Goal: Task Accomplishment & Management: Complete application form

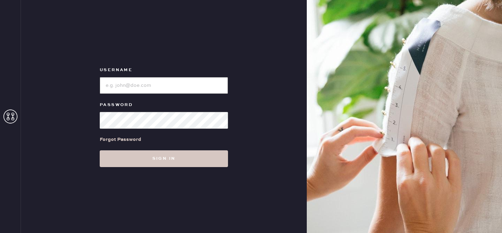
type input "reformationvalencia"
click at [185, 150] on div "Forgot Password" at bounding box center [164, 140] width 128 height 22
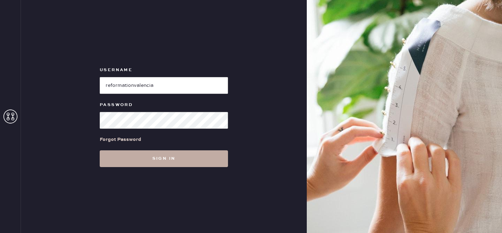
click at [184, 156] on button "Sign in" at bounding box center [164, 158] width 128 height 17
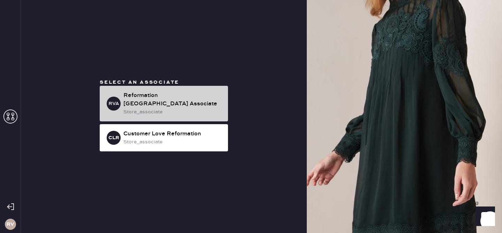
click at [154, 115] on div "RVA Reformation Valencia Associate store_associate" at bounding box center [164, 104] width 128 height 36
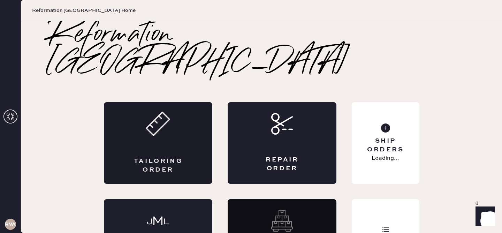
click at [170, 112] on div "Tailoring Order" at bounding box center [158, 143] width 109 height 82
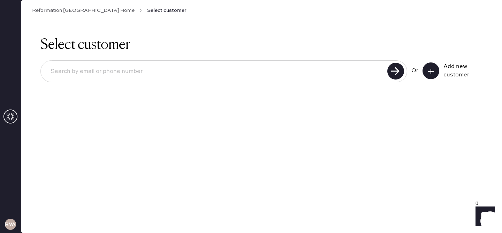
click at [354, 70] on input at bounding box center [215, 71] width 340 height 16
type input "poojaryshweta.94@gmail.com"
click at [396, 72] on use at bounding box center [395, 71] width 17 height 17
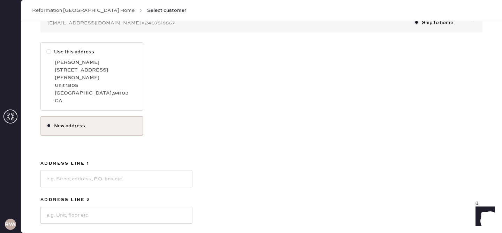
scroll to position [97, 0]
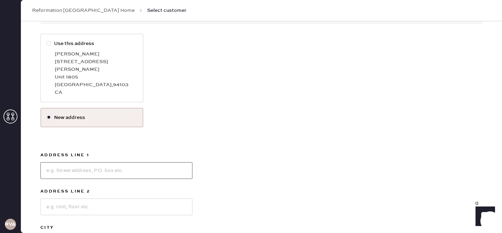
click at [89, 162] on input at bounding box center [116, 170] width 152 height 17
type input "716 dolores st"
click at [81, 198] on input at bounding box center [116, 206] width 152 height 17
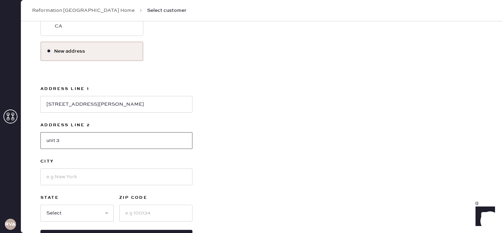
scroll to position [184, 0]
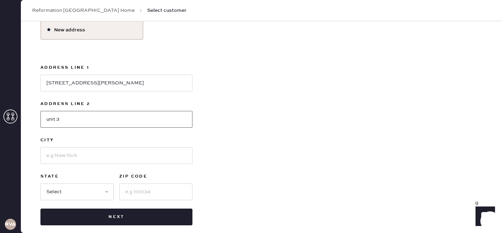
type input "unit 3"
click at [142, 149] on input at bounding box center [116, 155] width 152 height 17
type input "san francisco"
click at [61, 183] on select "Select AK AL AR AZ CA CO CT [GEOGRAPHIC_DATA] DE FL [GEOGRAPHIC_DATA] HI [GEOGR…" at bounding box center [76, 191] width 73 height 17
select select "CA"
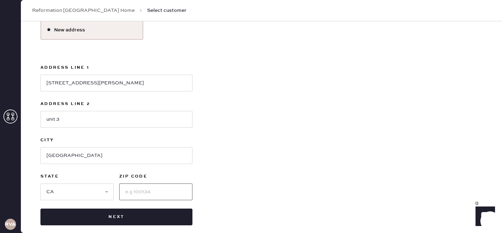
click at [130, 187] on input at bounding box center [155, 191] width 73 height 17
type input "94110"
click at [205, 187] on div "Use this address Shweta Poojary 30 Otis Street Unit 1805 San Francisco , 94103 …" at bounding box center [261, 85] width 442 height 279
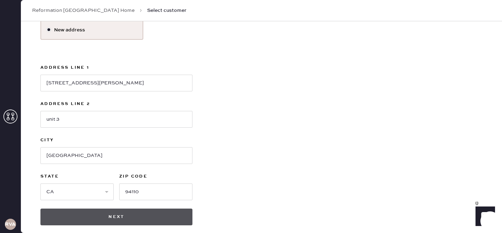
click at [143, 208] on button "Next" at bounding box center [116, 216] width 152 height 17
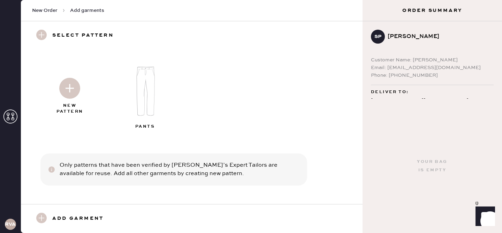
click at [71, 89] on img at bounding box center [69, 88] width 21 height 21
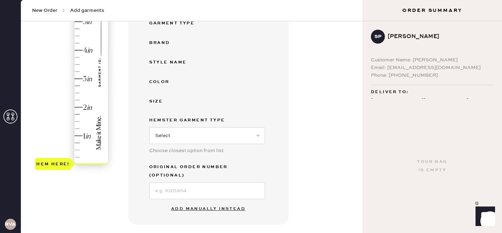
scroll to position [139, 0]
click at [189, 202] on button "Add manually instead" at bounding box center [208, 209] width 83 height 14
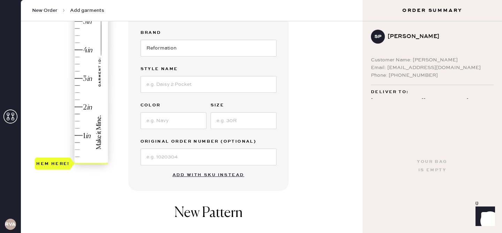
scroll to position [0, 0]
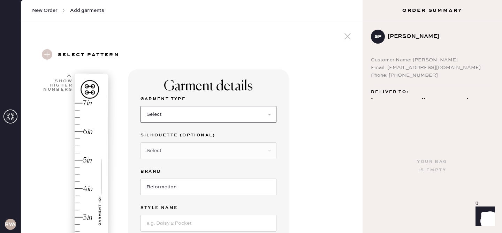
click at [185, 115] on select "Select Basic Skirt Jeans Leggings Pants Shorts Basic Sleeved Dress Basic Sleeve…" at bounding box center [209, 114] width 136 height 17
select select "13"
click at [179, 143] on select "Select Maxi Skirt Midi Skirt Mini Skirt Other" at bounding box center [209, 150] width 136 height 17
select select "21"
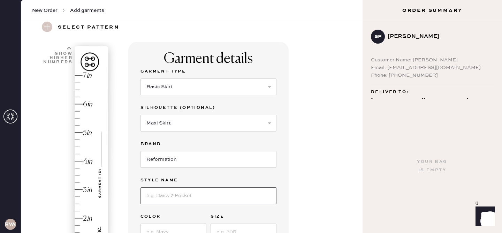
click at [172, 196] on input at bounding box center [209, 195] width 136 height 17
type input "LAYLA LINEN SKIRT"
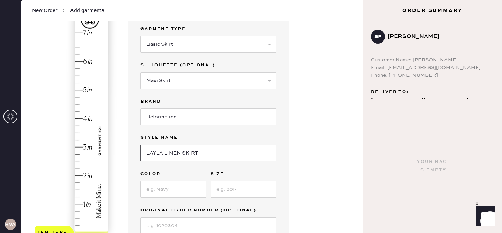
scroll to position [71, 0]
click at [172, 195] on input at bounding box center [174, 188] width 66 height 17
type input "corsini"
click at [221, 192] on input at bounding box center [244, 188] width 66 height 17
type input "small"
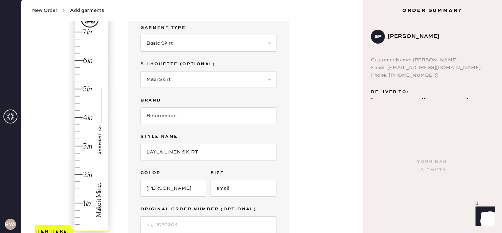
type input "7"
click at [81, 34] on div "Hem here!" at bounding box center [72, 132] width 74 height 206
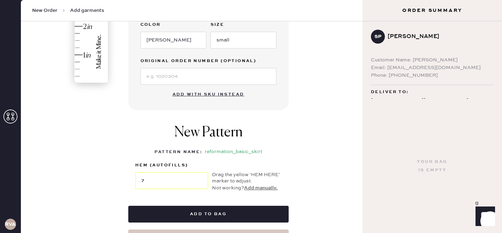
scroll to position [220, 0]
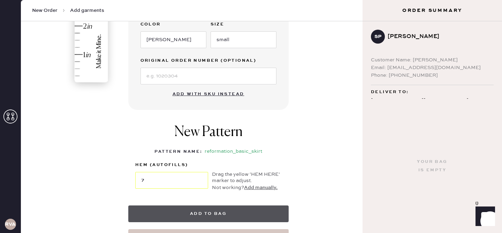
click at [206, 215] on button "Add to bag" at bounding box center [208, 213] width 160 height 17
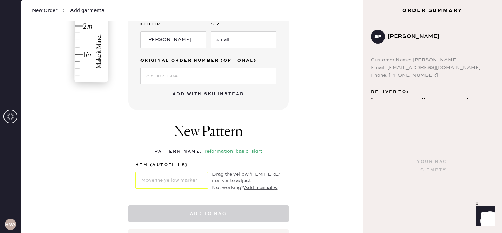
select select "13"
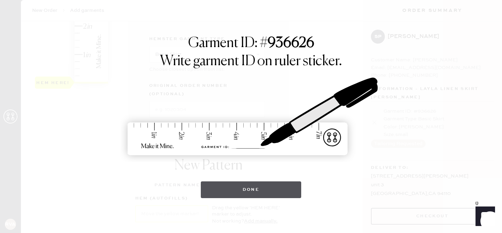
click at [246, 189] on button "Done" at bounding box center [251, 189] width 101 height 17
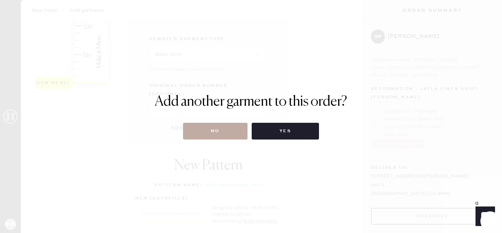
click at [210, 134] on button "No" at bounding box center [215, 131] width 65 height 17
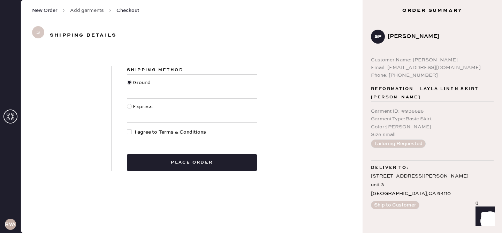
click at [131, 132] on div at bounding box center [129, 131] width 5 height 5
click at [127, 129] on input "I agree to Terms & Conditions" at bounding box center [127, 128] width 0 height 0
checkbox input "true"
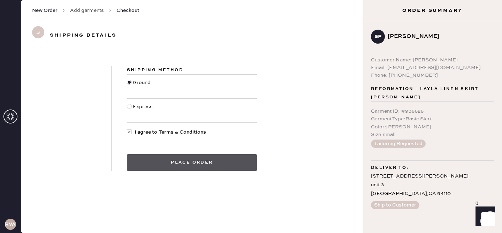
click at [160, 160] on button "Place order" at bounding box center [192, 162] width 130 height 17
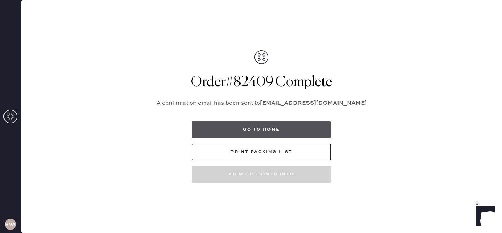
click at [234, 131] on button "Go to home" at bounding box center [261, 129] width 139 height 17
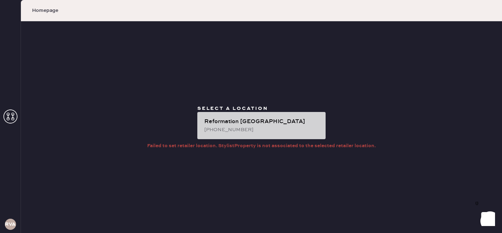
click at [221, 128] on div "[PHONE_NUMBER]" at bounding box center [262, 130] width 116 height 8
click at [219, 132] on div "[PHONE_NUMBER]" at bounding box center [262, 130] width 116 height 8
click at [256, 128] on div "[PHONE_NUMBER]" at bounding box center [262, 130] width 116 height 8
click at [221, 121] on div "Reformation [GEOGRAPHIC_DATA]" at bounding box center [262, 121] width 116 height 8
click at [245, 123] on div "Reformation [GEOGRAPHIC_DATA]" at bounding box center [262, 121] width 116 height 8
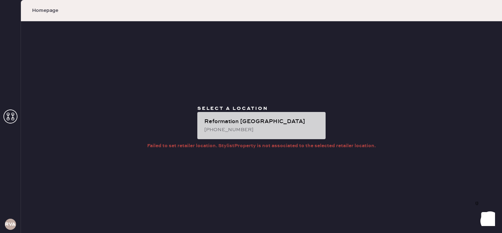
click at [218, 124] on div "Reformation [GEOGRAPHIC_DATA]" at bounding box center [262, 121] width 116 height 8
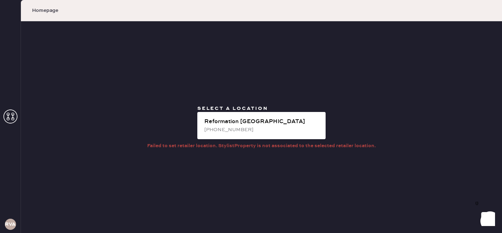
click at [5, 115] on icon at bounding box center [10, 116] width 14 height 14
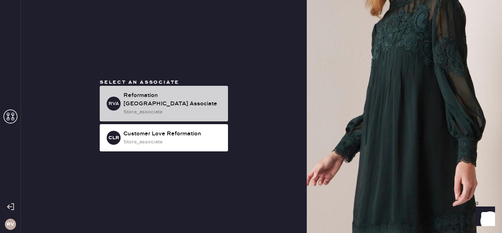
click at [172, 108] on div "store_associate" at bounding box center [172, 112] width 99 height 8
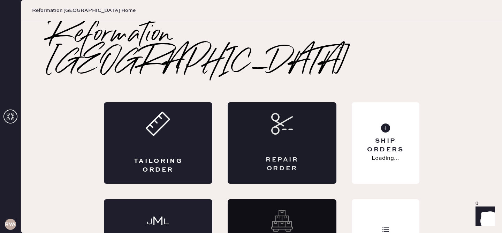
click at [257, 120] on div "Repair Order" at bounding box center [282, 143] width 109 height 82
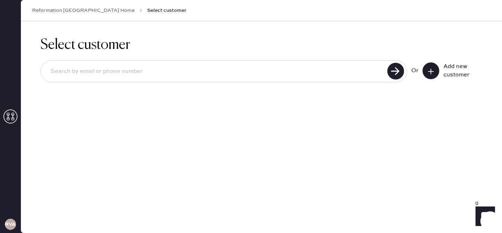
click at [205, 86] on div "Or Add new customer" at bounding box center [261, 71] width 442 height 37
click at [194, 68] on input at bounding box center [215, 71] width 340 height 16
click at [429, 72] on icon at bounding box center [430, 71] width 7 height 7
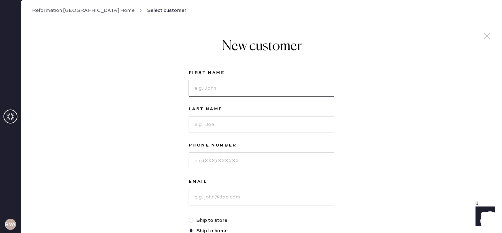
click at [241, 90] on input at bounding box center [262, 88] width 146 height 17
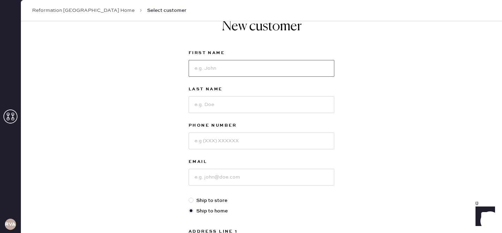
scroll to position [21, 0]
type input "[PERSON_NAME]"
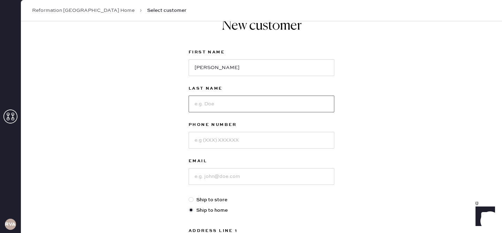
click at [198, 108] on input at bounding box center [262, 104] width 146 height 17
type input "M"
drag, startPoint x: 208, startPoint y: 68, endPoint x: 188, endPoint y: 68, distance: 19.9
click at [189, 68] on input "[PERSON_NAME]" at bounding box center [262, 67] width 146 height 17
type input "Minna"
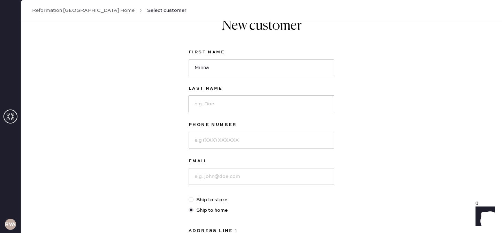
click at [209, 98] on input at bounding box center [262, 104] width 146 height 17
type input "[PERSON_NAME]"
click at [219, 136] on input at bounding box center [262, 140] width 146 height 17
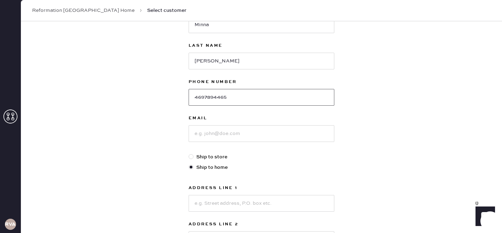
scroll to position [65, 0]
type input "4697894465"
click at [213, 136] on input at bounding box center [262, 132] width 146 height 17
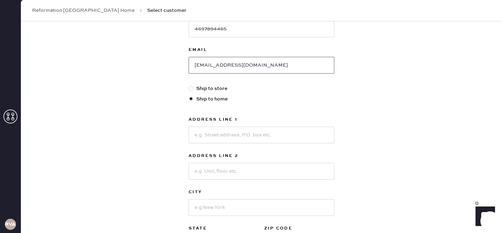
scroll to position [141, 0]
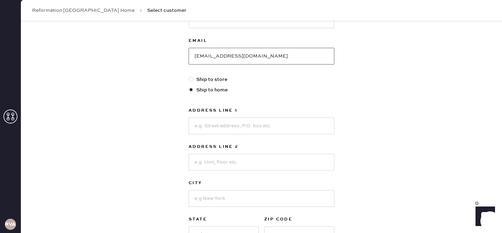
type input "[EMAIL_ADDRESS][DOMAIN_NAME]"
click at [226, 134] on input at bounding box center [262, 125] width 146 height 17
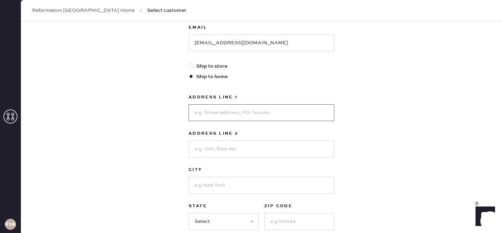
scroll to position [153, 0]
type input "[STREET_ADDRESS]"
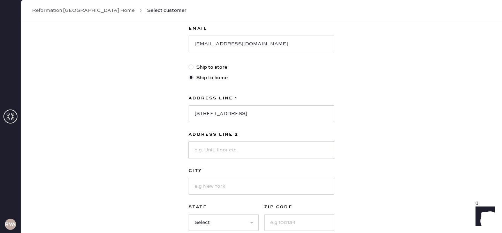
click at [226, 150] on input at bounding box center [262, 150] width 146 height 17
type input "Apt 1007"
click at [220, 188] on input at bounding box center [262, 186] width 146 height 17
type input "[GEOGRAPHIC_DATA]"
click at [216, 219] on select "Select AK AL AR AZ CA CO CT [GEOGRAPHIC_DATA] DE FL [GEOGRAPHIC_DATA] HI [GEOGR…" at bounding box center [224, 222] width 70 height 17
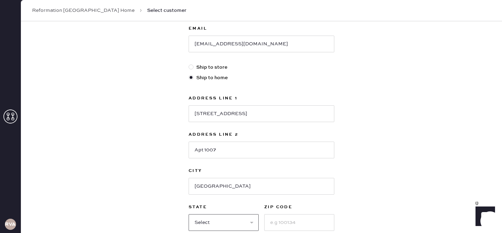
select select "CA"
click at [286, 222] on input at bounding box center [299, 222] width 70 height 17
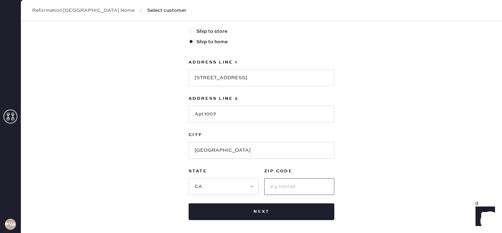
scroll to position [190, 0]
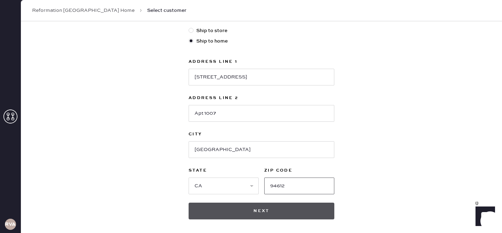
type input "94612"
click at [271, 213] on button "Next" at bounding box center [262, 211] width 146 height 17
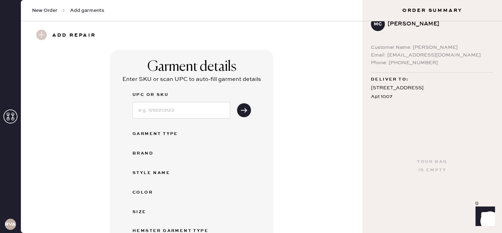
scroll to position [13, 0]
click at [448, 54] on div "Email: [EMAIL_ADDRESS][DOMAIN_NAME]" at bounding box center [432, 55] width 123 height 8
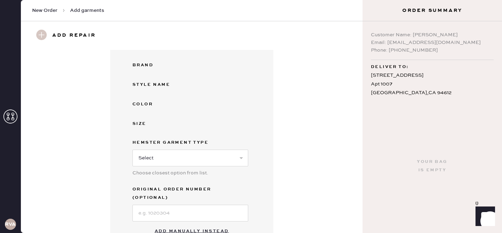
scroll to position [90, 0]
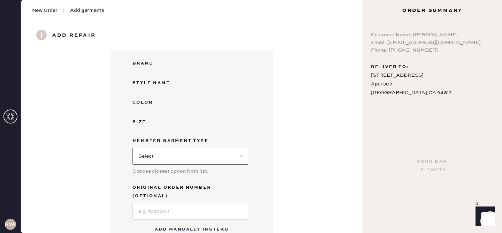
click at [184, 157] on select "Select Basic Skirt Jeans Leggings Pants Shorts Basic Sleeved Dress Basic Sleeve…" at bounding box center [190, 156] width 116 height 17
select select "6"
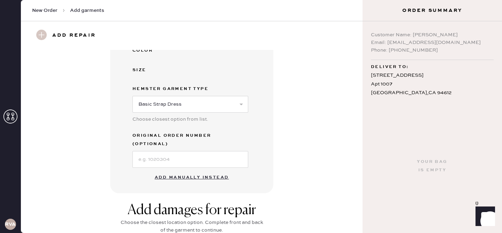
click at [195, 170] on button "Add manually instead" at bounding box center [192, 177] width 83 height 14
select select "6"
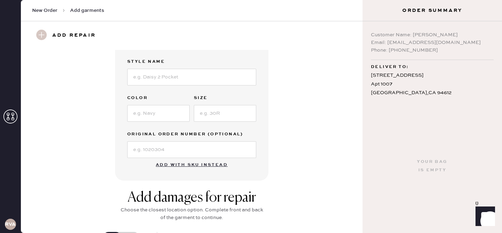
scroll to position [0, 0]
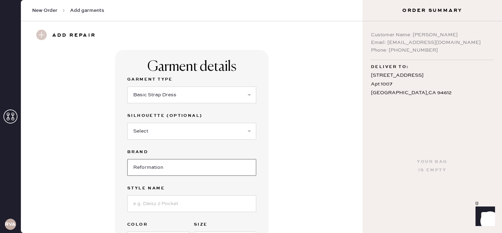
drag, startPoint x: 195, startPoint y: 170, endPoint x: 195, endPoint y: 157, distance: 13.2
click at [195, 166] on input "Reformation" at bounding box center [191, 167] width 129 height 17
click at [195, 133] on select "Select Maxi Dress Midi Dress Mini Dress Other" at bounding box center [191, 131] width 129 height 17
select select "39"
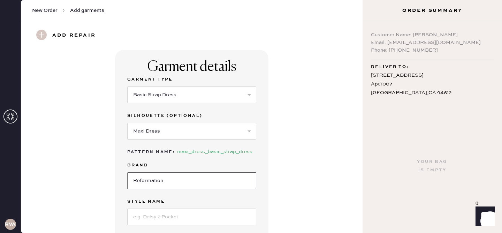
click at [187, 185] on input "Reformation" at bounding box center [191, 180] width 129 height 17
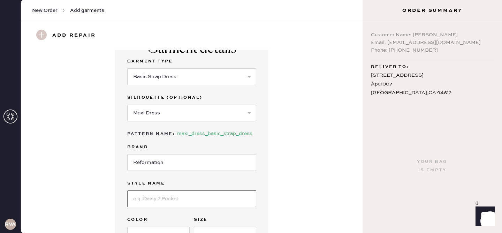
click at [191, 206] on input at bounding box center [191, 198] width 129 height 17
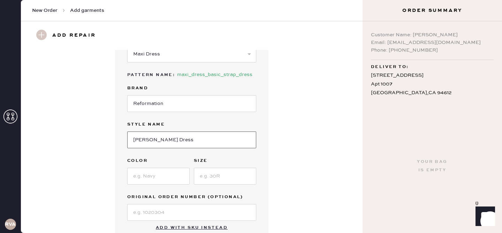
scroll to position [90, 0]
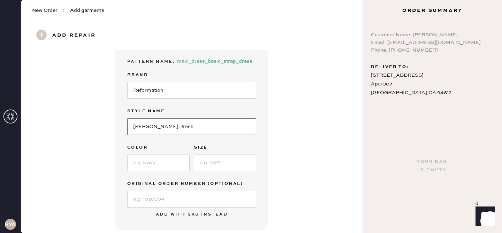
type input "[PERSON_NAME] Dress"
click at [142, 166] on input at bounding box center [158, 162] width 62 height 17
type input "Yellow"
click at [216, 168] on input at bounding box center [225, 162] width 62 height 17
type input "2"
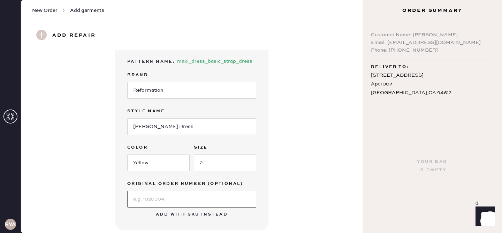
click at [187, 206] on input at bounding box center [191, 199] width 129 height 17
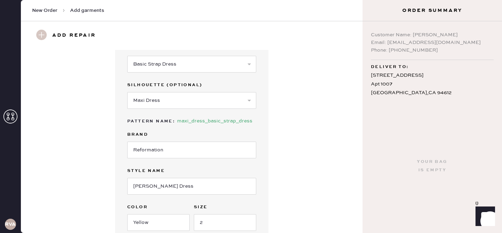
scroll to position [20, 0]
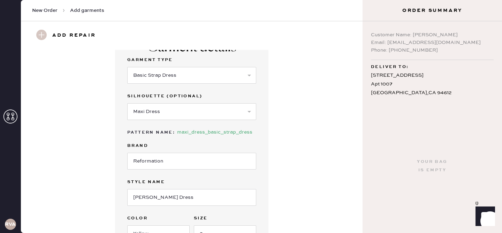
click at [302, 152] on div "Garment details Garment Type Select Basic Skirt Jeans Leggings Pants Shorts Bas…" at bounding box center [191, 165] width 317 height 271
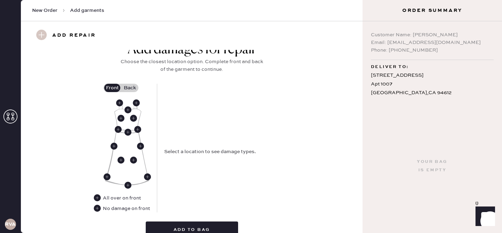
scroll to position [288, 0]
click at [100, 209] on use at bounding box center [97, 208] width 7 height 7
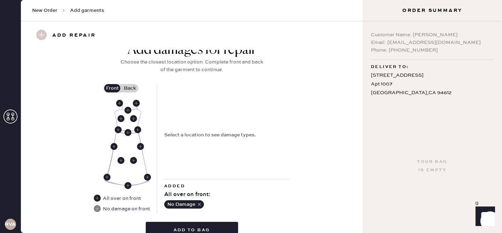
click at [128, 86] on label "Back" at bounding box center [129, 88] width 17 height 8
click at [130, 88] on input "Back" at bounding box center [130, 88] width 0 height 0
click at [120, 103] on use at bounding box center [119, 103] width 7 height 7
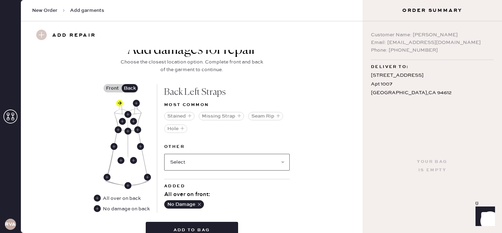
click at [189, 160] on select "Select Broken / Ripped Hem Broken Beads Broken Belt Loop Broken Button Broken C…" at bounding box center [227, 162] width 126 height 17
select select "1668"
select select
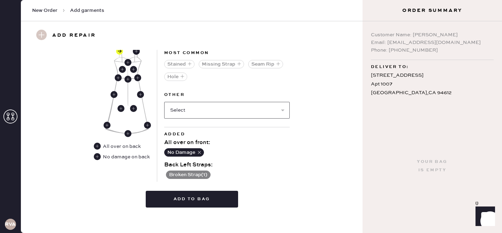
scroll to position [344, 0]
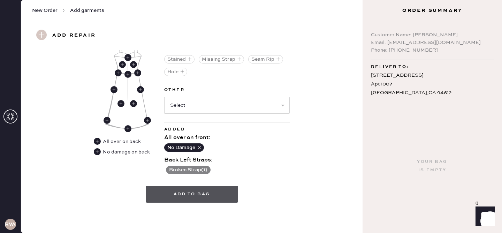
click at [196, 197] on button "Add to bag" at bounding box center [192, 194] width 92 height 17
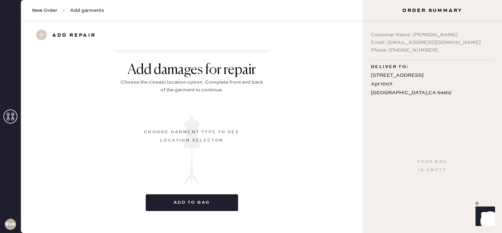
scroll to position [10, 0]
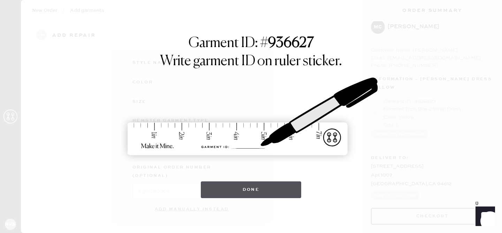
click at [227, 192] on button "Done" at bounding box center [251, 189] width 101 height 17
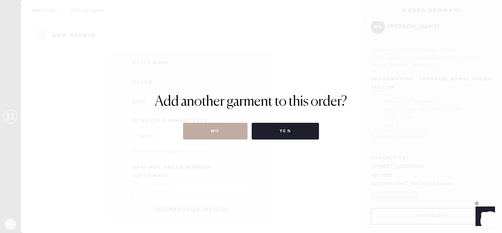
click at [235, 134] on button "No" at bounding box center [215, 131] width 65 height 17
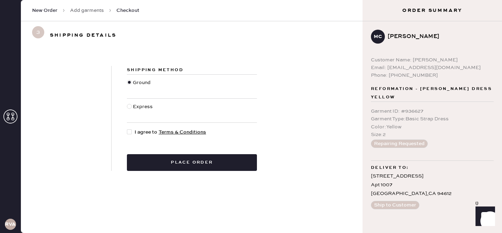
click at [137, 133] on span "I agree to Terms & Conditions" at bounding box center [170, 132] width 71 height 8
click at [127, 129] on input "I agree to Terms & Conditions" at bounding box center [127, 128] width 0 height 0
checkbox input "true"
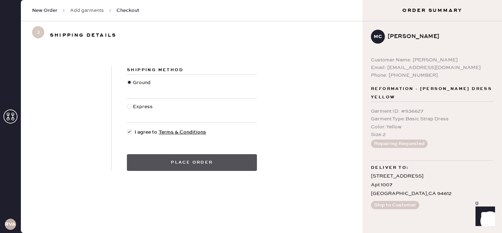
click at [174, 161] on button "Place order" at bounding box center [192, 162] width 130 height 17
